Goal: Check status

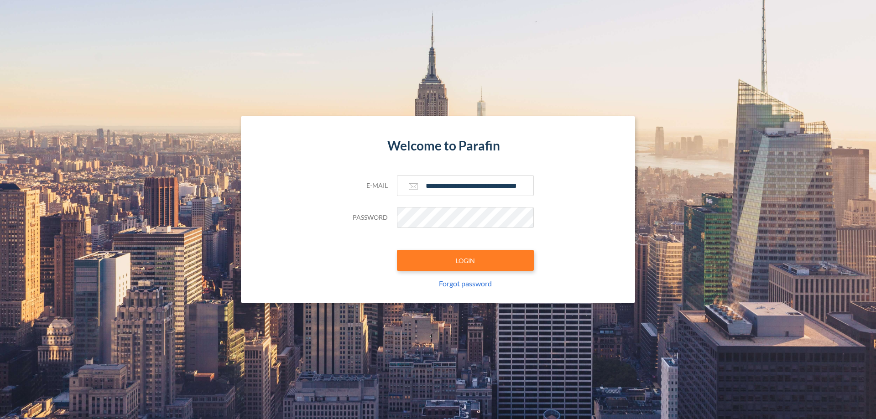
type input "**********"
click at [466, 261] on button "LOGIN" at bounding box center [465, 260] width 137 height 21
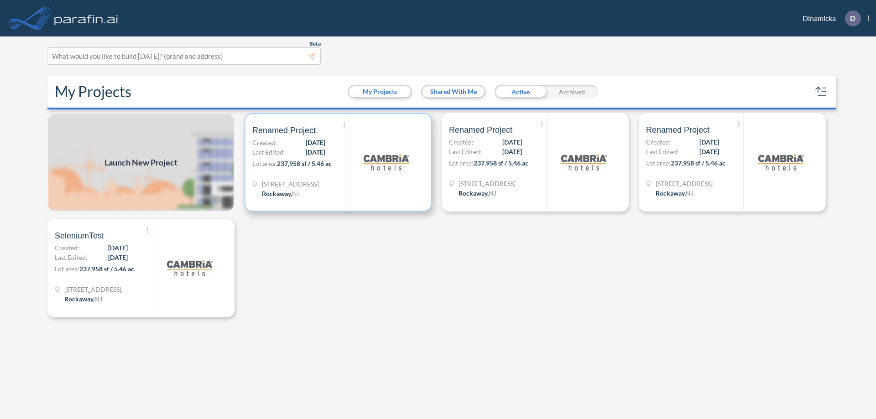
scroll to position [2, 0]
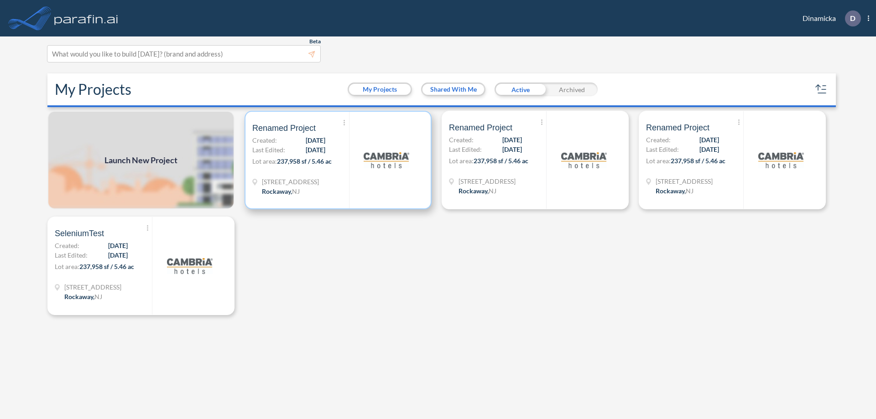
click at [338, 160] on p "Lot area: 237,958 sf / 5.46 ac" at bounding box center [300, 163] width 97 height 13
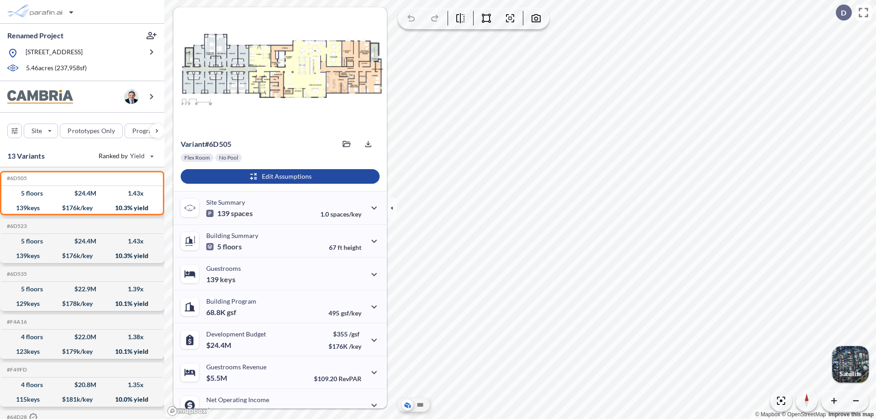
scroll to position [46, 0]
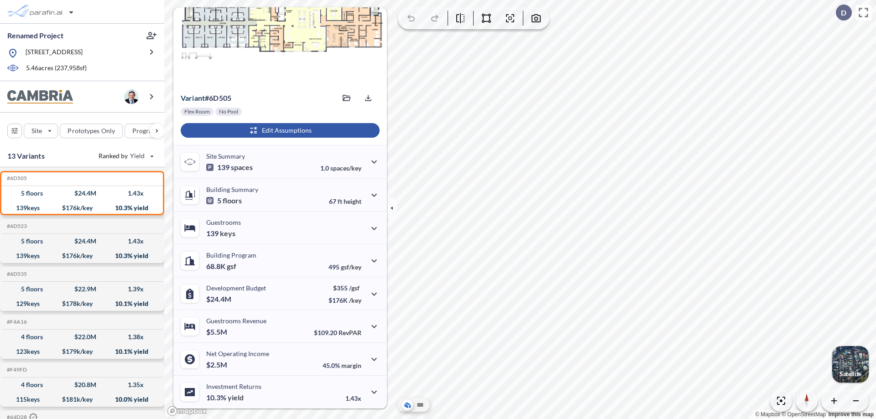
click at [279, 131] on div "button" at bounding box center [280, 130] width 199 height 15
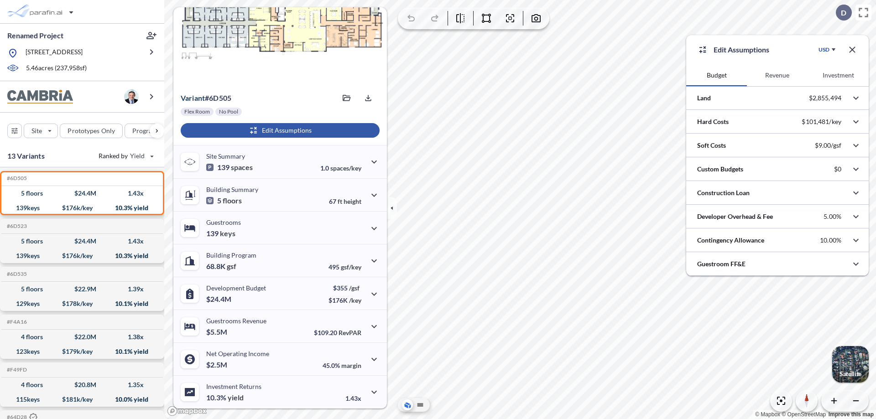
click at [838, 75] on button "Investment" at bounding box center [838, 75] width 61 height 22
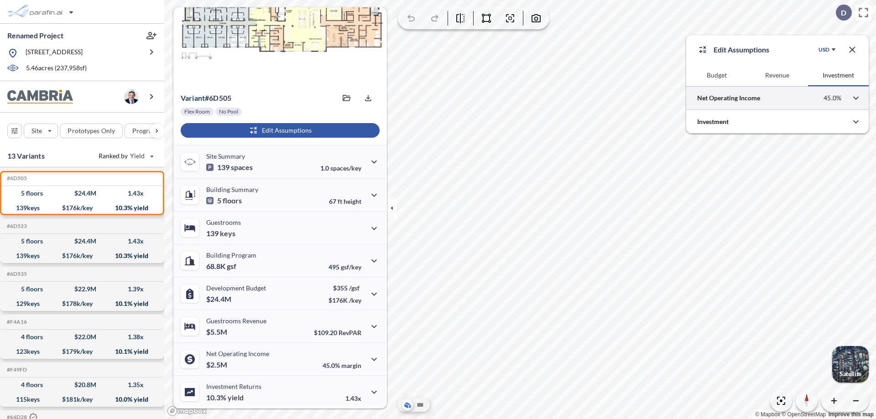
click at [778, 98] on div at bounding box center [778, 97] width 183 height 23
